Goal: Task Accomplishment & Management: Manage account settings

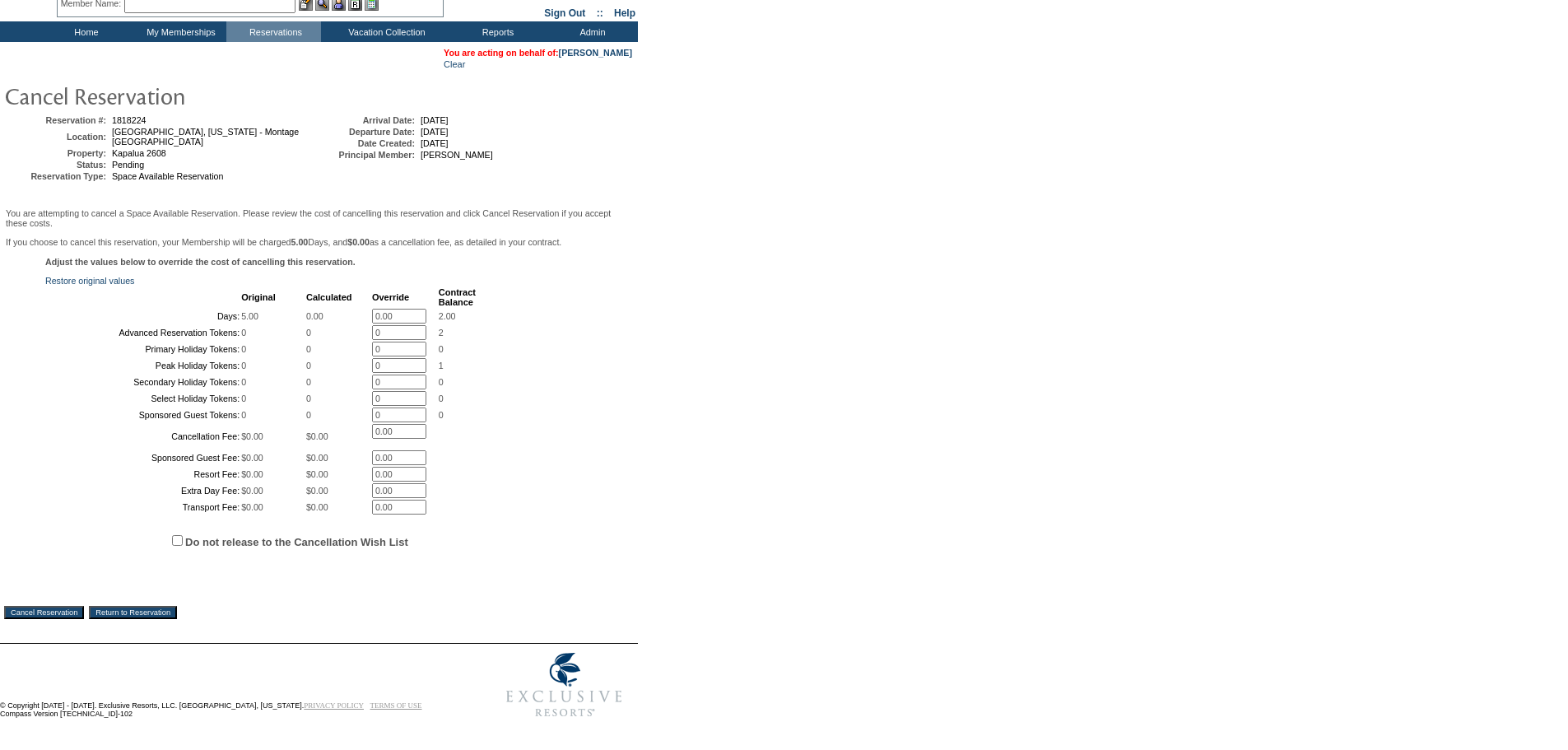
scroll to position [218, 0]
click at [70, 609] on input "Cancel Reservation" at bounding box center [44, 613] width 80 height 13
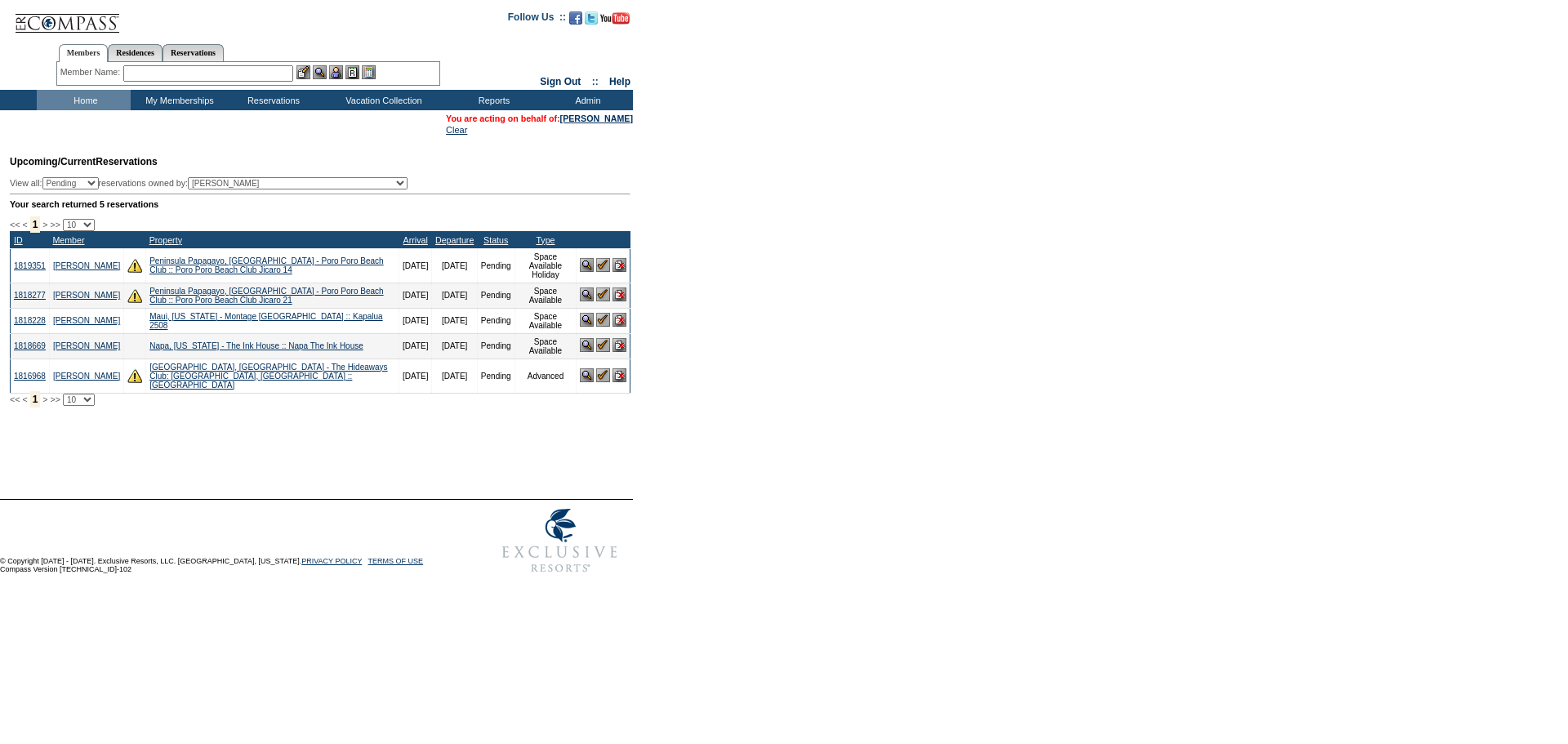
click at [620, 322] on img at bounding box center [619, 320] width 14 height 14
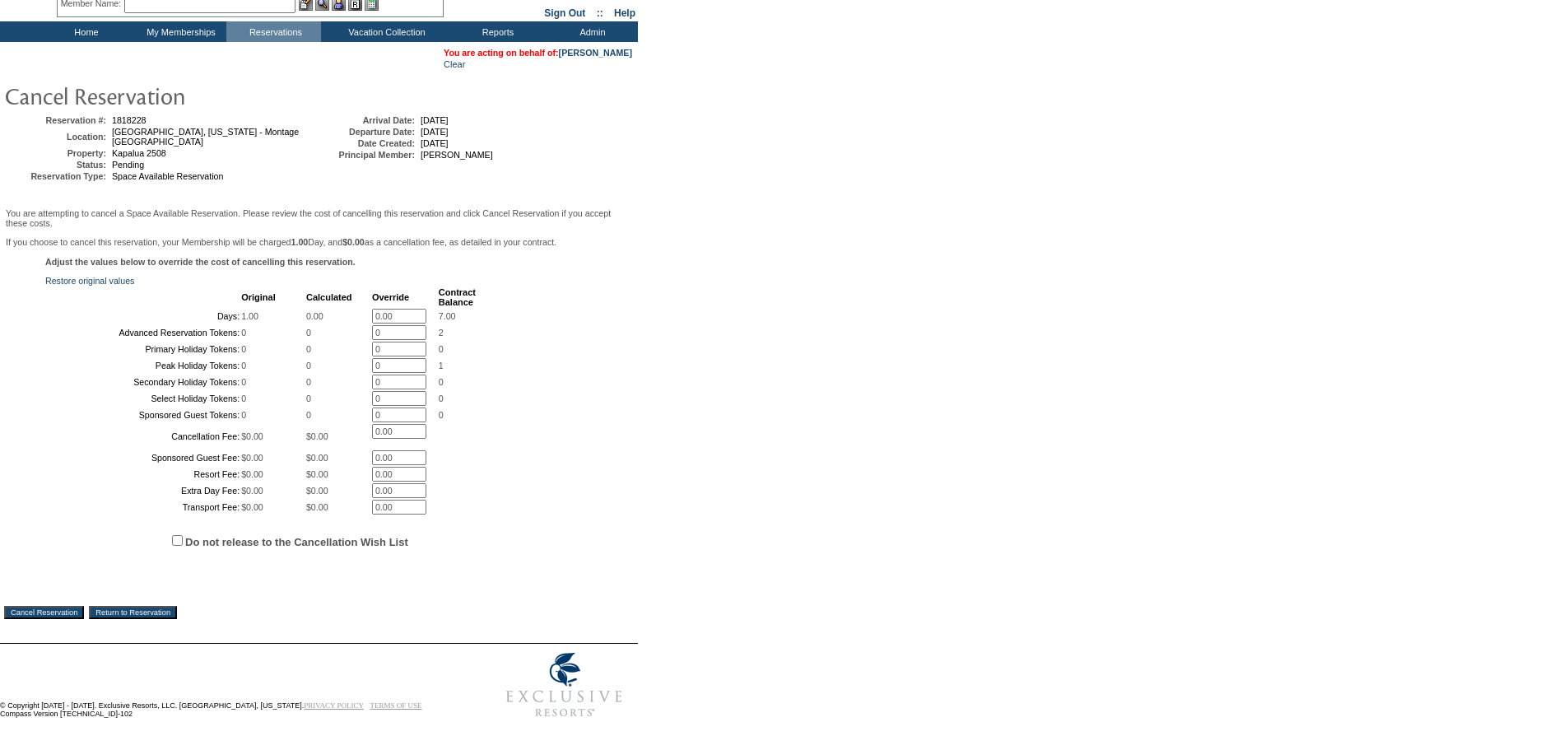
scroll to position [218, 0]
click at [68, 612] on input "Cancel Reservation" at bounding box center [44, 613] width 80 height 13
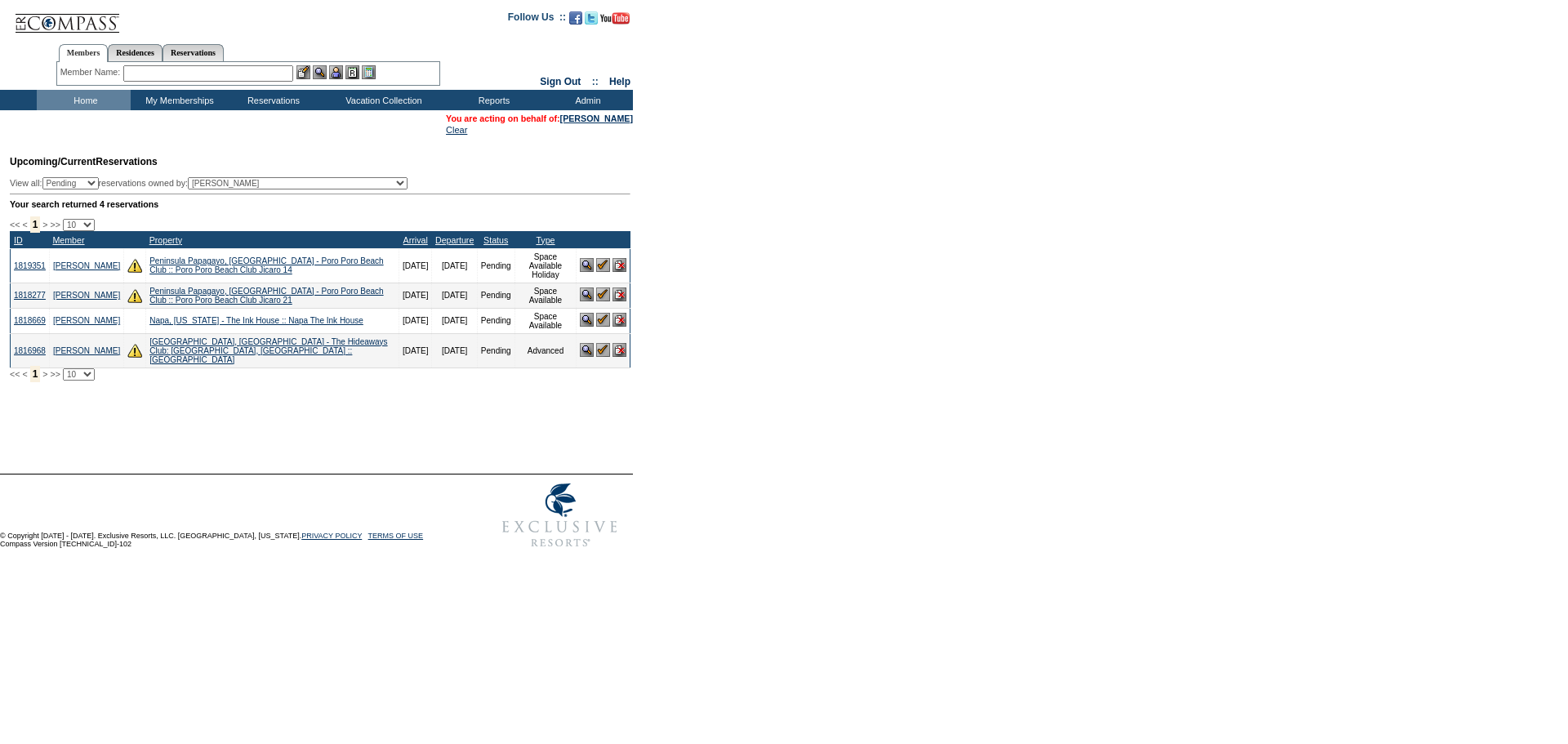
click at [621, 324] on img at bounding box center [619, 320] width 14 height 14
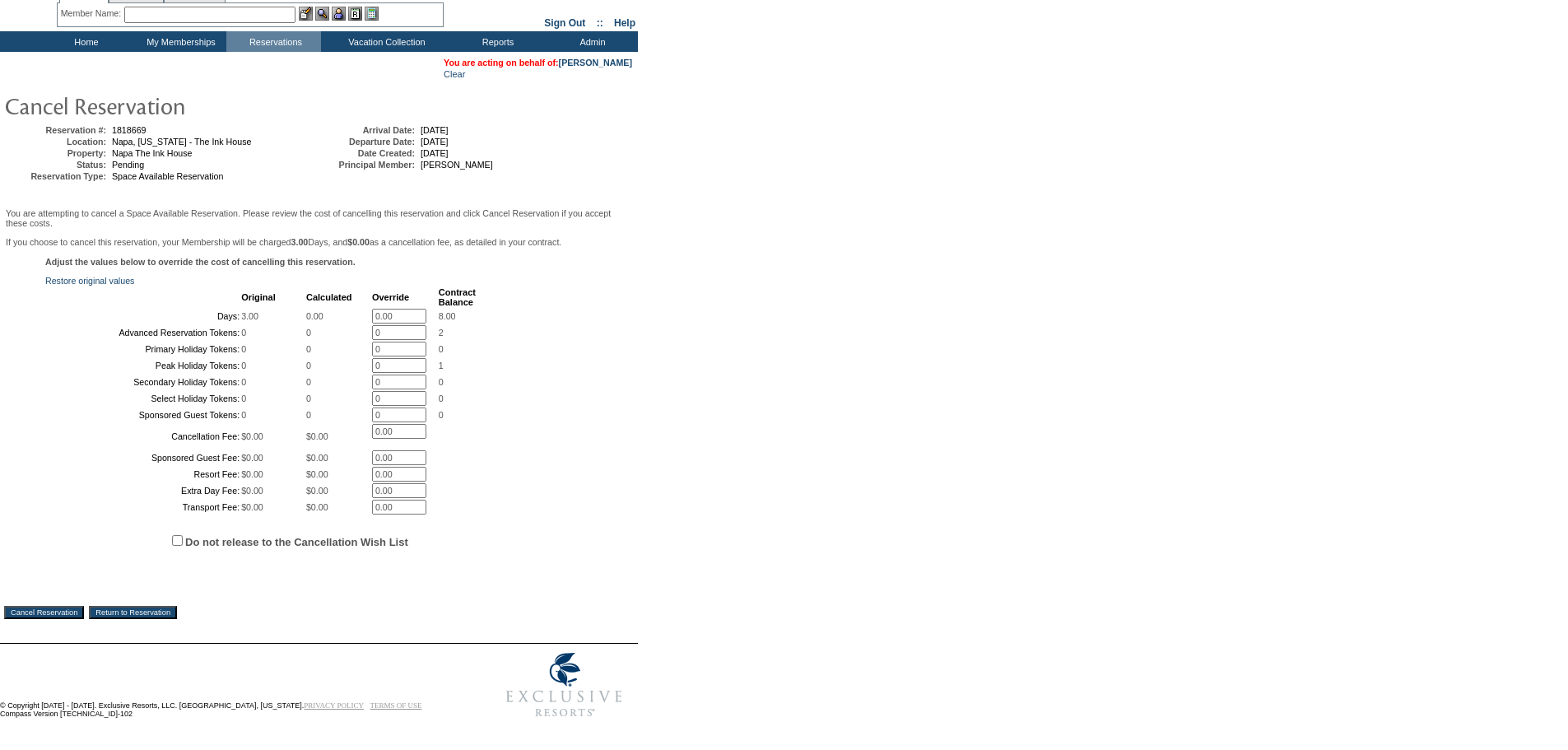
scroll to position [218, 0]
drag, startPoint x: 73, startPoint y: 610, endPoint x: 856, endPoint y: 88, distance: 941.0
click at [73, 609] on input "Cancel Reservation" at bounding box center [44, 613] width 80 height 13
